Goal: Check status: Check status

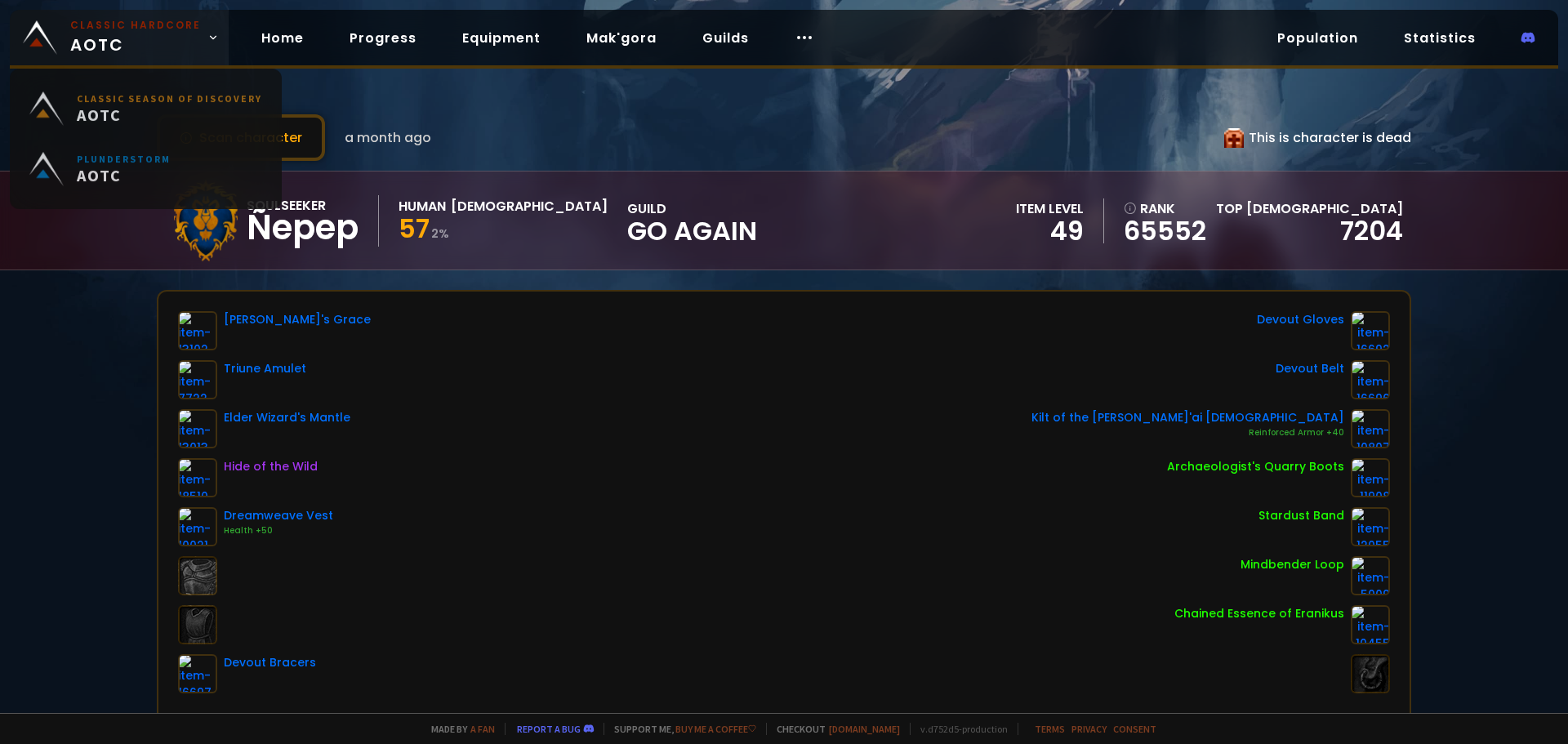
click at [122, 57] on link "Classic Hardcore AOTC" at bounding box center [119, 37] width 219 height 55
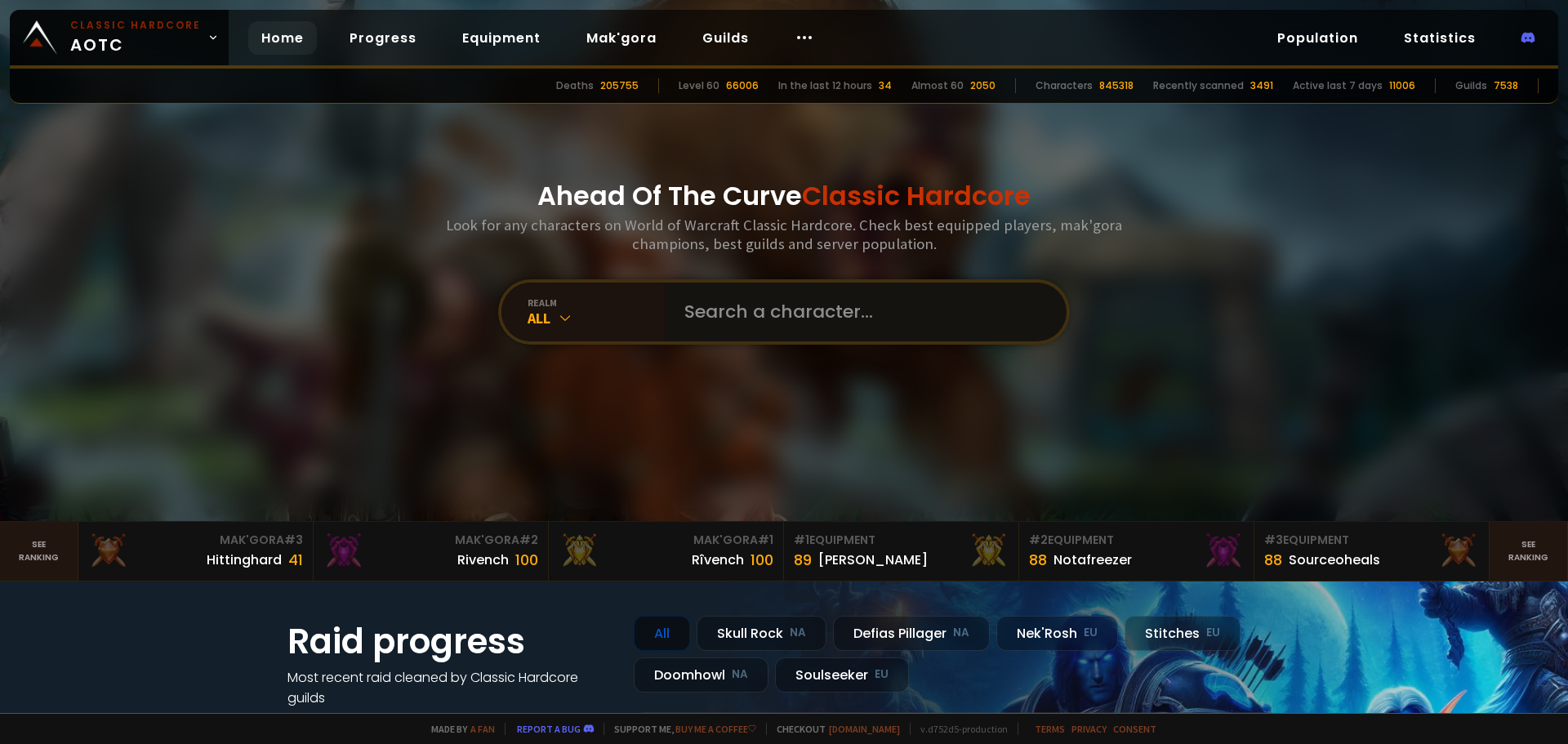
click at [693, 314] on input "text" at bounding box center [861, 312] width 372 height 59
type input "MAGAPOTABIA"
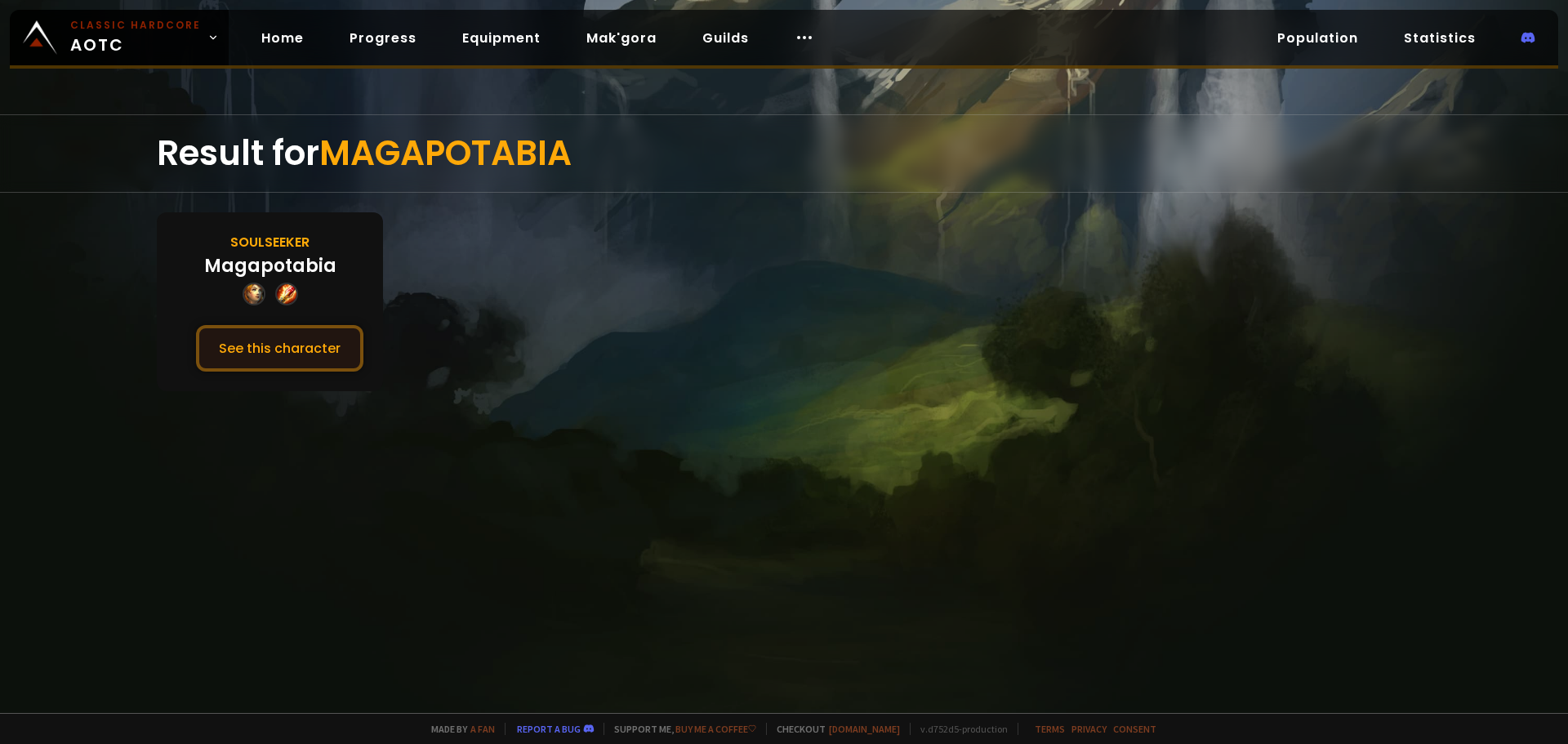
click at [326, 352] on button "See this character" at bounding box center [280, 348] width 167 height 46
